Goal: Find contact information: Find contact information

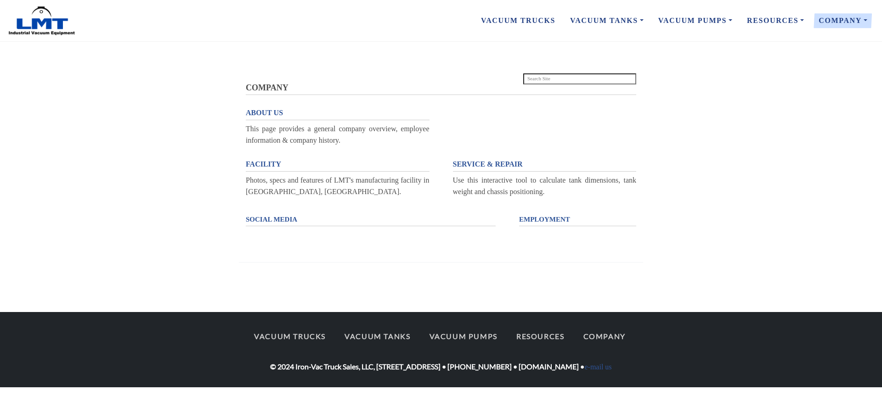
click at [261, 161] on span "FACILITY" at bounding box center [263, 164] width 35 height 8
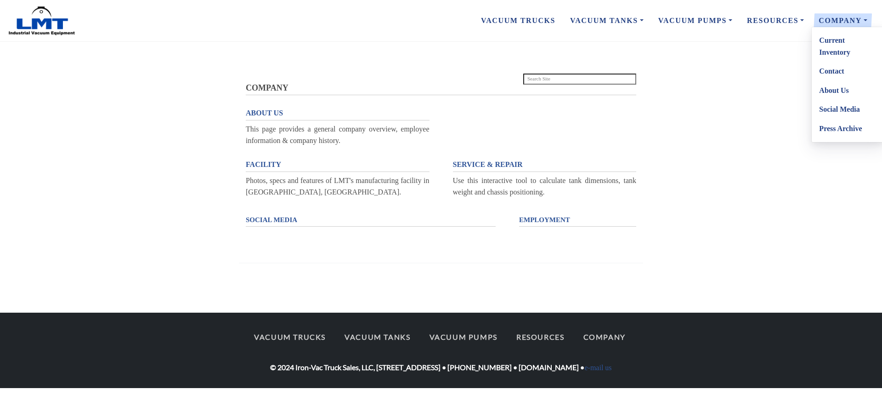
click at [831, 69] on link "Contact" at bounding box center [848, 71] width 73 height 19
click at [828, 71] on link "Contact" at bounding box center [848, 71] width 73 height 19
